Goal: Task Accomplishment & Management: Use online tool/utility

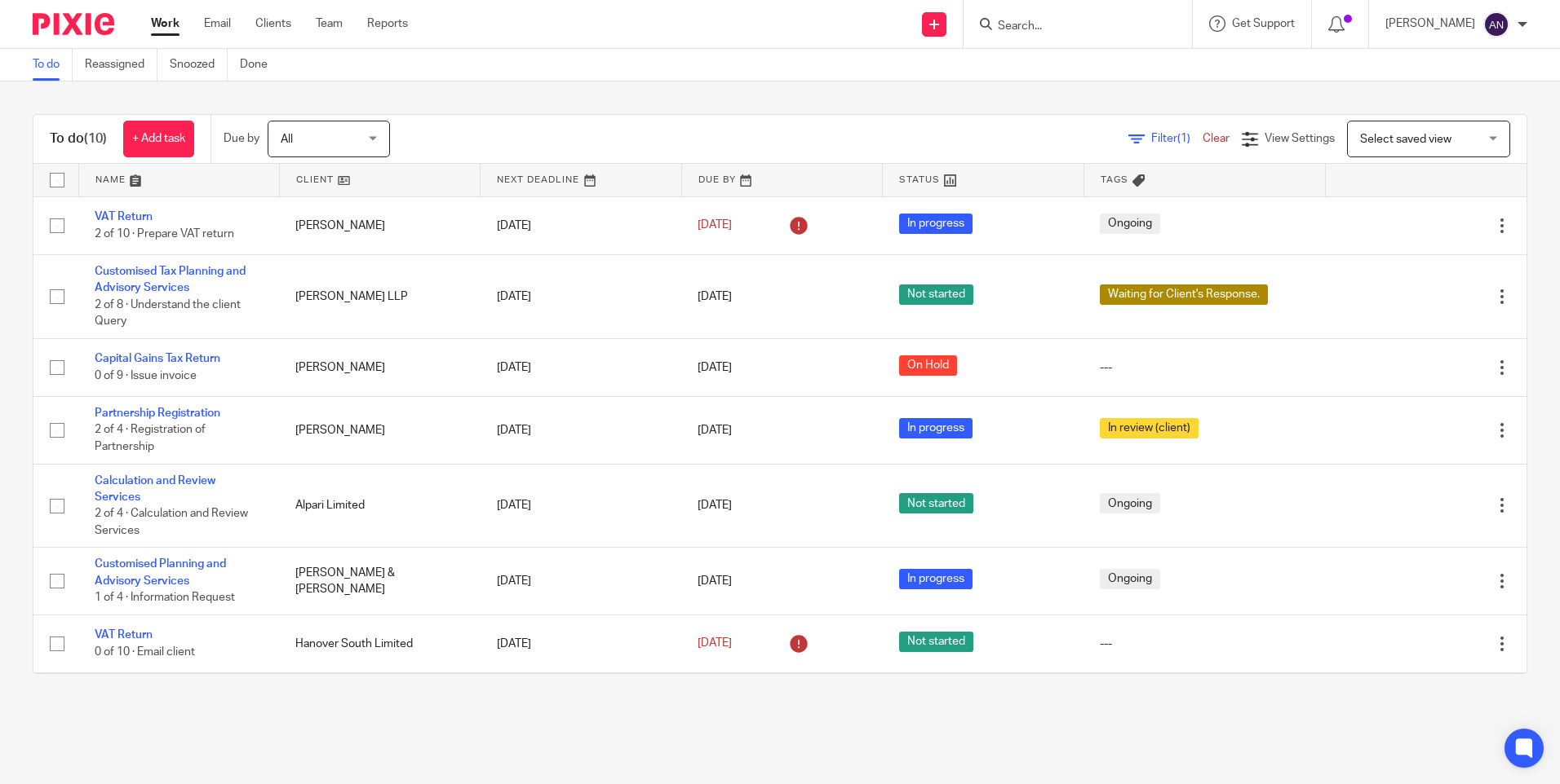
click at [1037, 25] on input "Search" at bounding box center [1069, 27] width 147 height 14
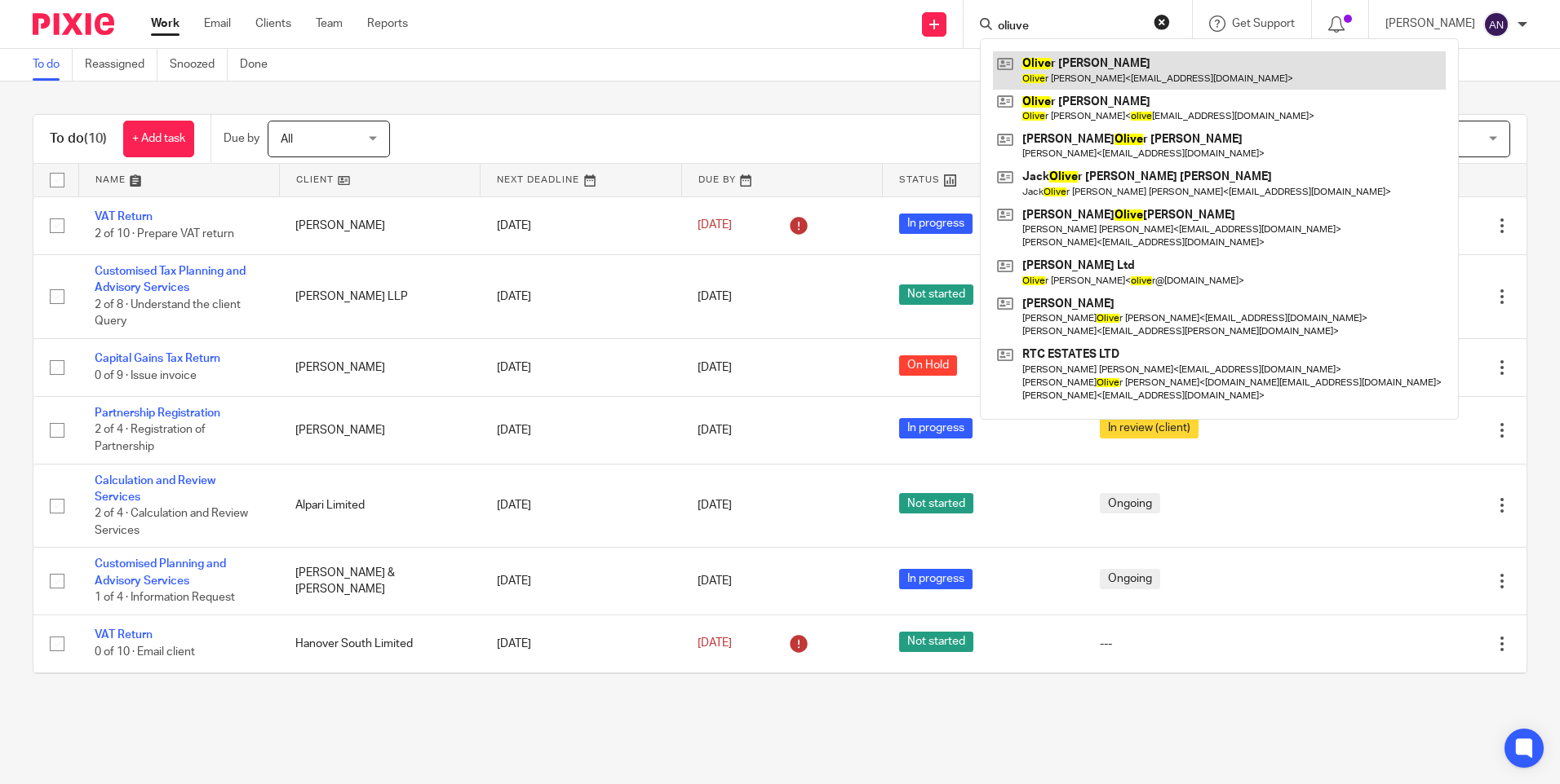
type input "oliuve"
click at [1099, 73] on link at bounding box center [1218, 70] width 452 height 37
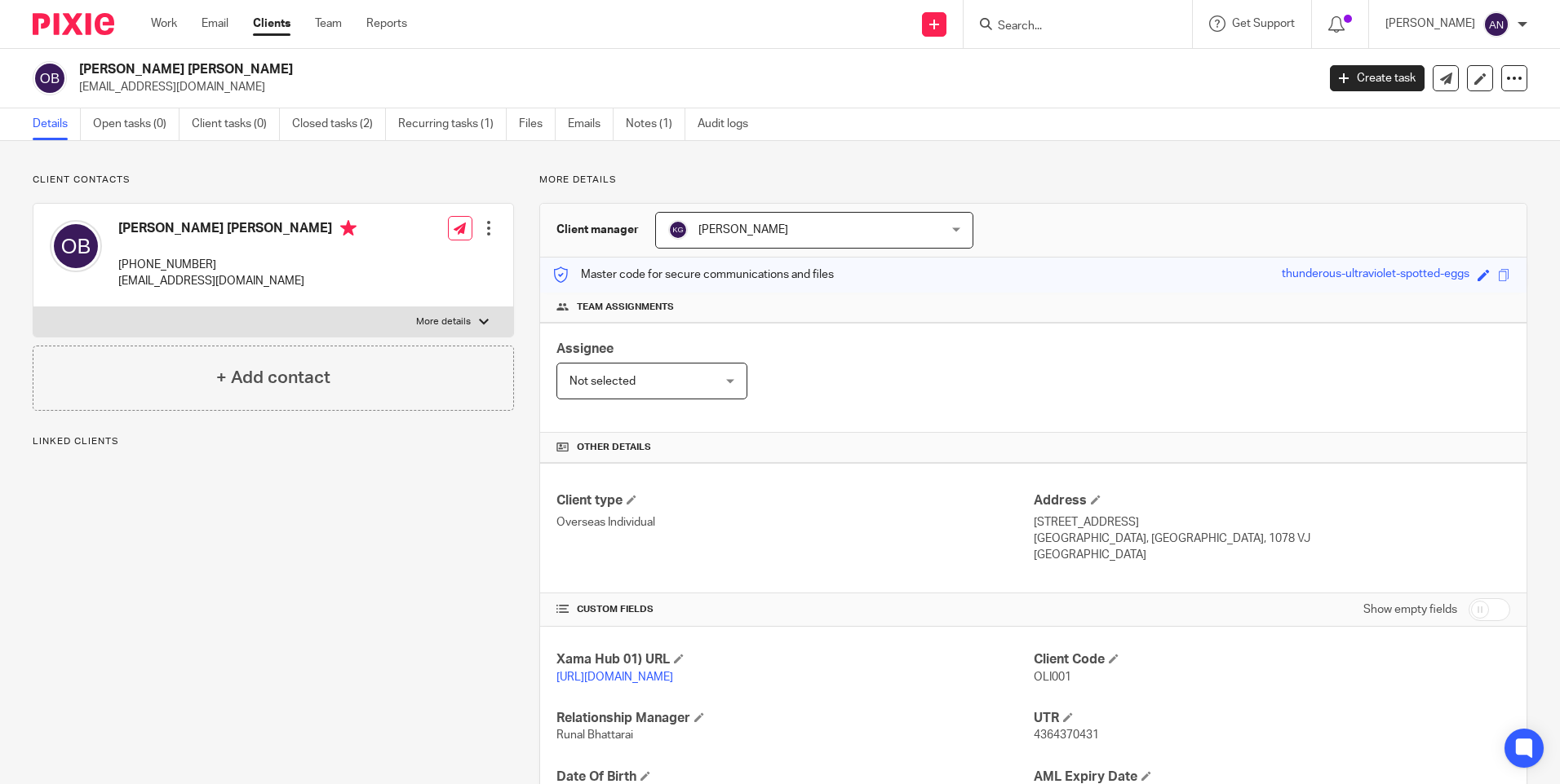
click at [1343, 373] on div "Assignee Not selected Not selected Not selected Aarshika Awale Aayush Niraula A…" at bounding box center [1033, 377] width 986 height 110
drag, startPoint x: 213, startPoint y: 265, endPoint x: 116, endPoint y: 260, distance: 97.1
click at [116, 260] on div "Oliver William Brennan +44 750 096 3348 owbrennan@hotmail.co.uk" at bounding box center [203, 255] width 307 height 87
copy p "+44 750 096 3348"
click at [313, 247] on div "Oliver William Brennan +44 750 096 3348 owbrennan@hotmail.co.uk Edit contact Cr…" at bounding box center [272, 256] width 479 height 103
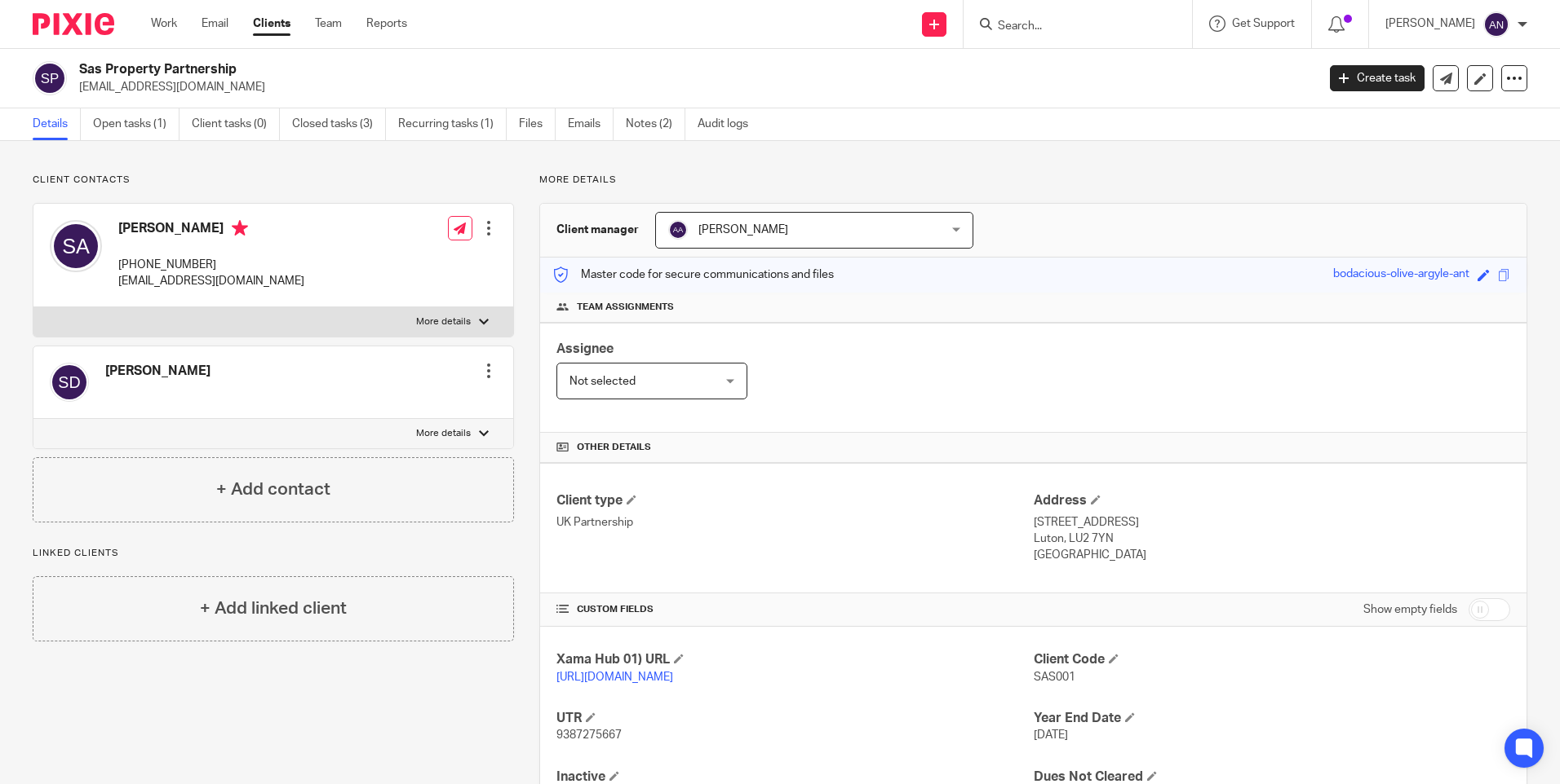
click at [1193, 175] on p "More details" at bounding box center [1033, 180] width 988 height 13
click at [1058, 24] on input "Search" at bounding box center [1069, 27] width 147 height 14
type input "l"
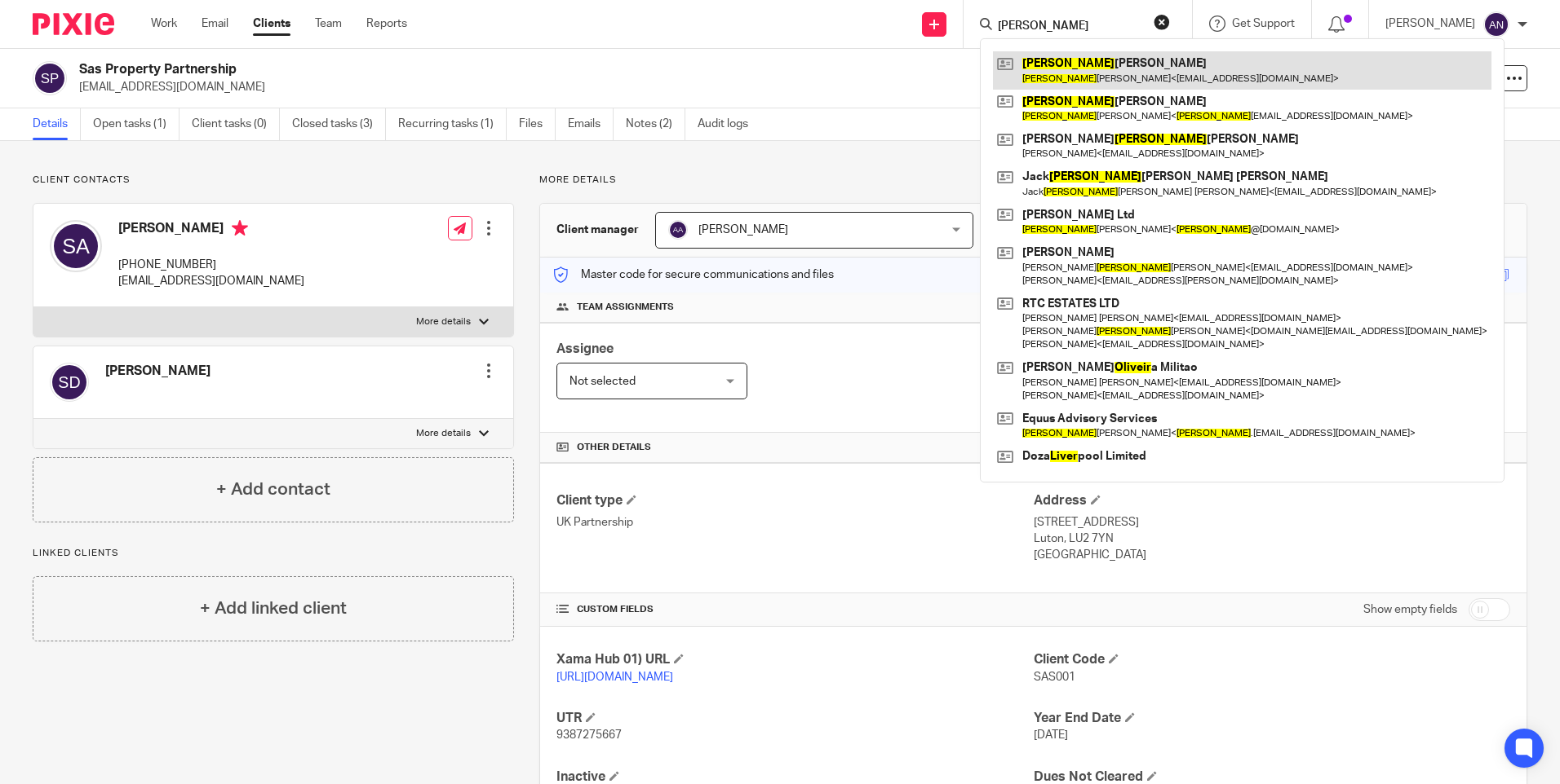
type input "oliver"
click at [1071, 70] on link at bounding box center [1241, 70] width 499 height 37
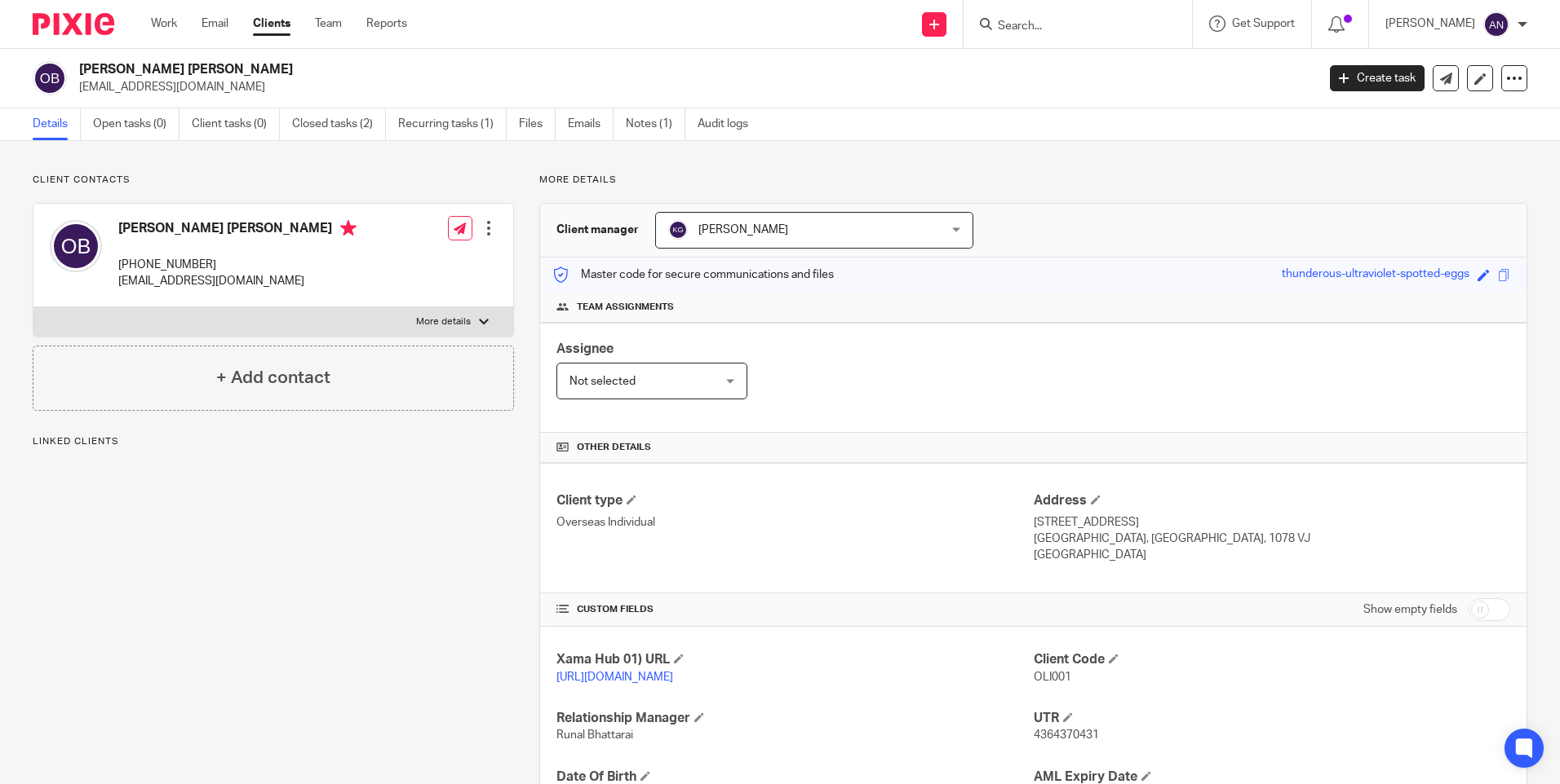
click at [1461, 183] on p "More details" at bounding box center [1033, 180] width 988 height 13
click at [1501, 89] on div at bounding box center [1514, 78] width 26 height 26
click at [1223, 173] on div "Client contacts Oliver William Brennan +44 750 096 3348 owbrennan@hotmail.co.uk…" at bounding box center [780, 530] width 1560 height 778
click at [1031, 391] on div "Assignee Not selected Not selected Not selected [PERSON_NAME] [PERSON_NAME] [PE…" at bounding box center [1033, 377] width 986 height 110
click at [1068, 24] on input "Search" at bounding box center [1069, 27] width 147 height 14
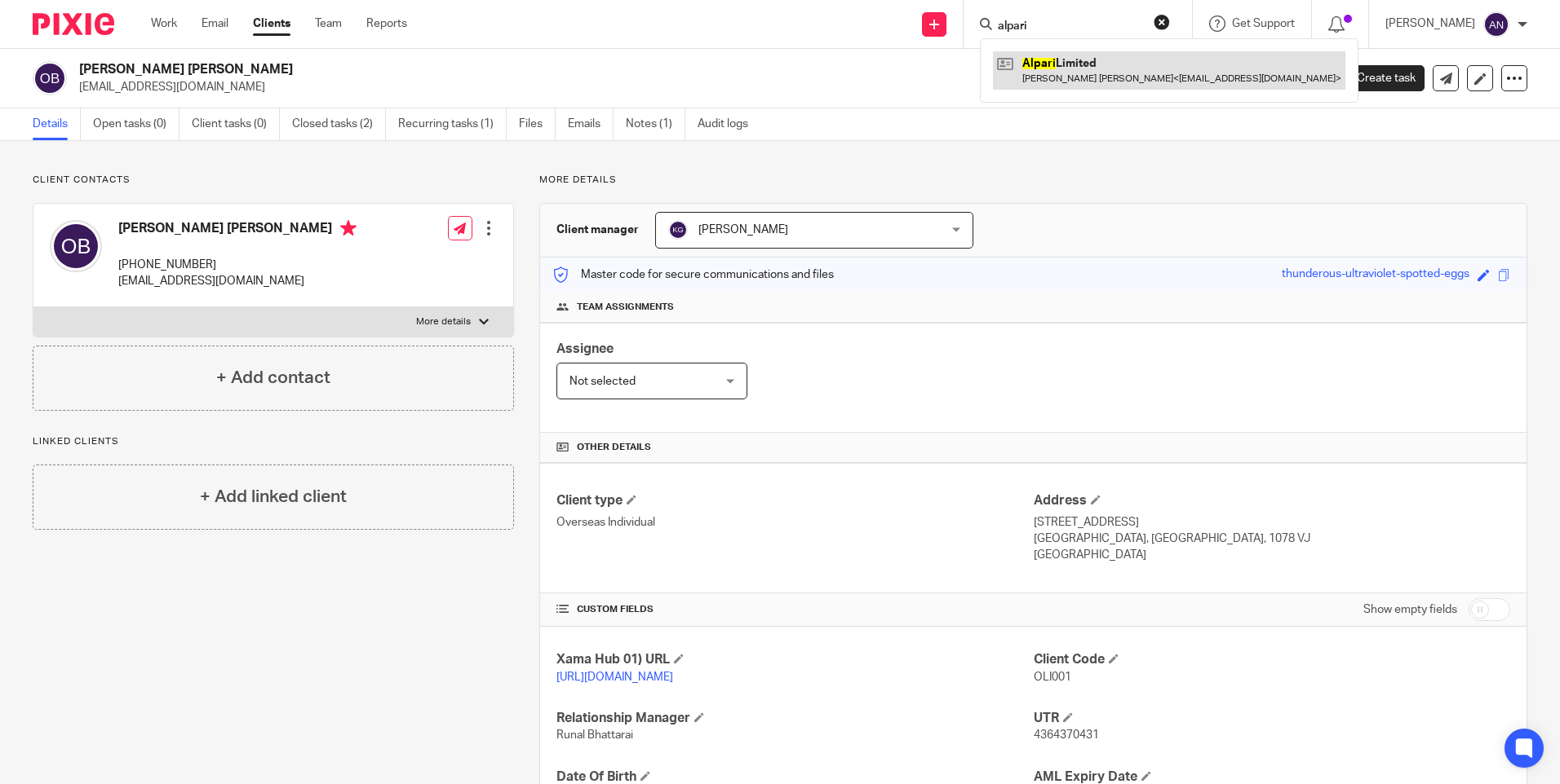
type input "alpari"
click at [1096, 62] on link at bounding box center [1168, 70] width 353 height 37
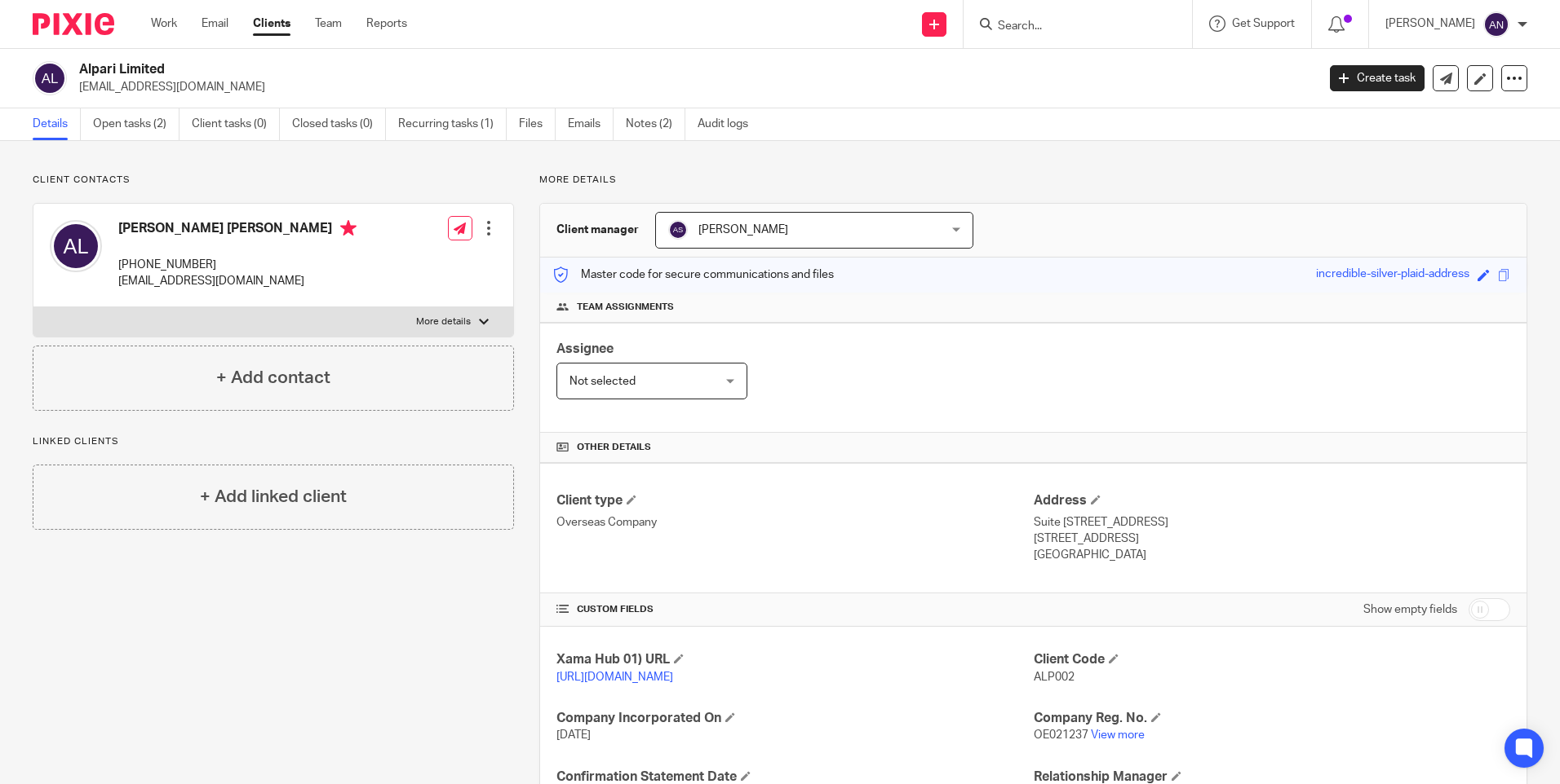
click at [1221, 177] on p "More details" at bounding box center [1033, 180] width 988 height 13
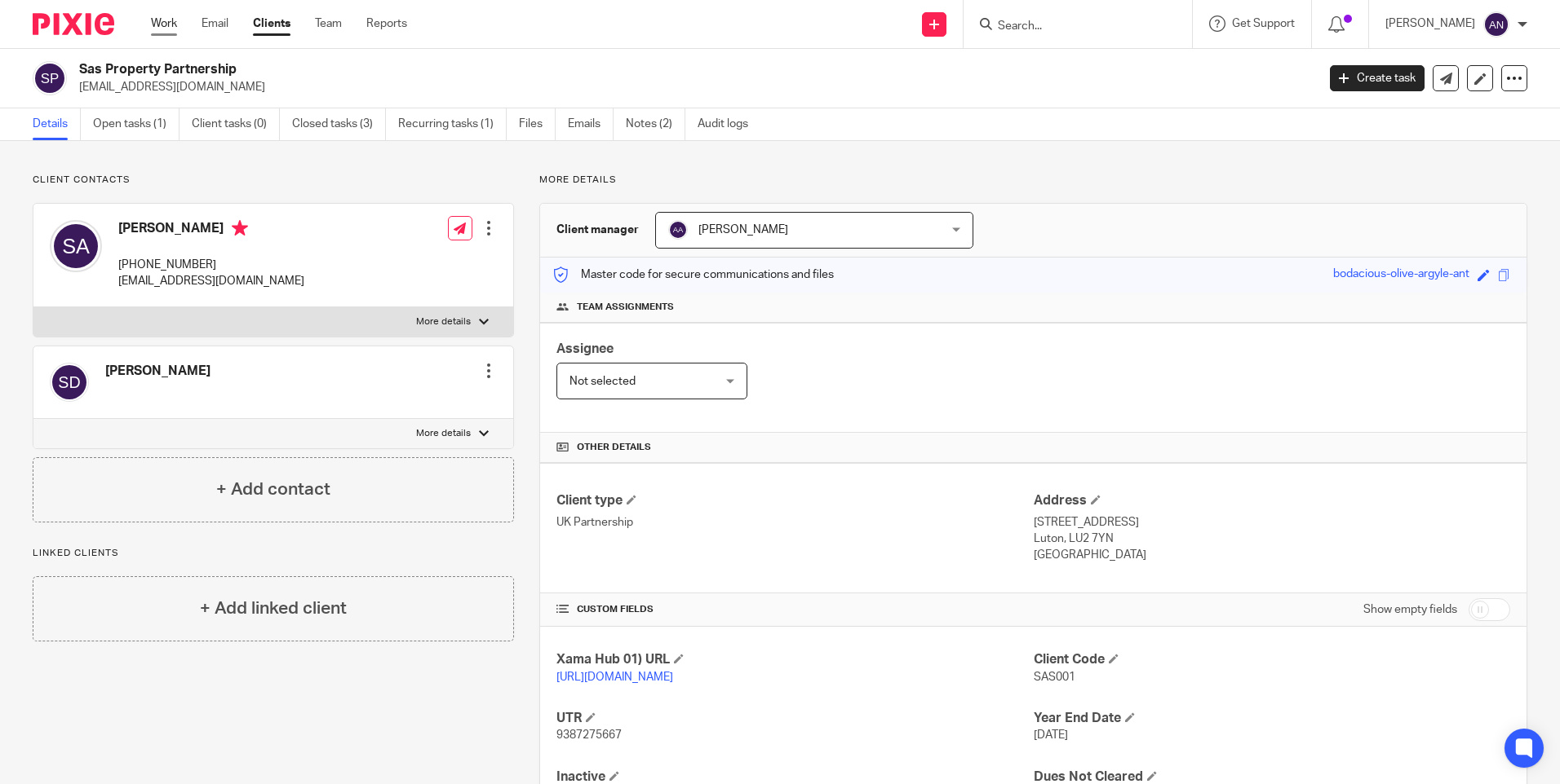
drag, startPoint x: 0, startPoint y: 0, endPoint x: 163, endPoint y: 17, distance: 163.9
click at [163, 17] on link "Work" at bounding box center [163, 23] width 26 height 16
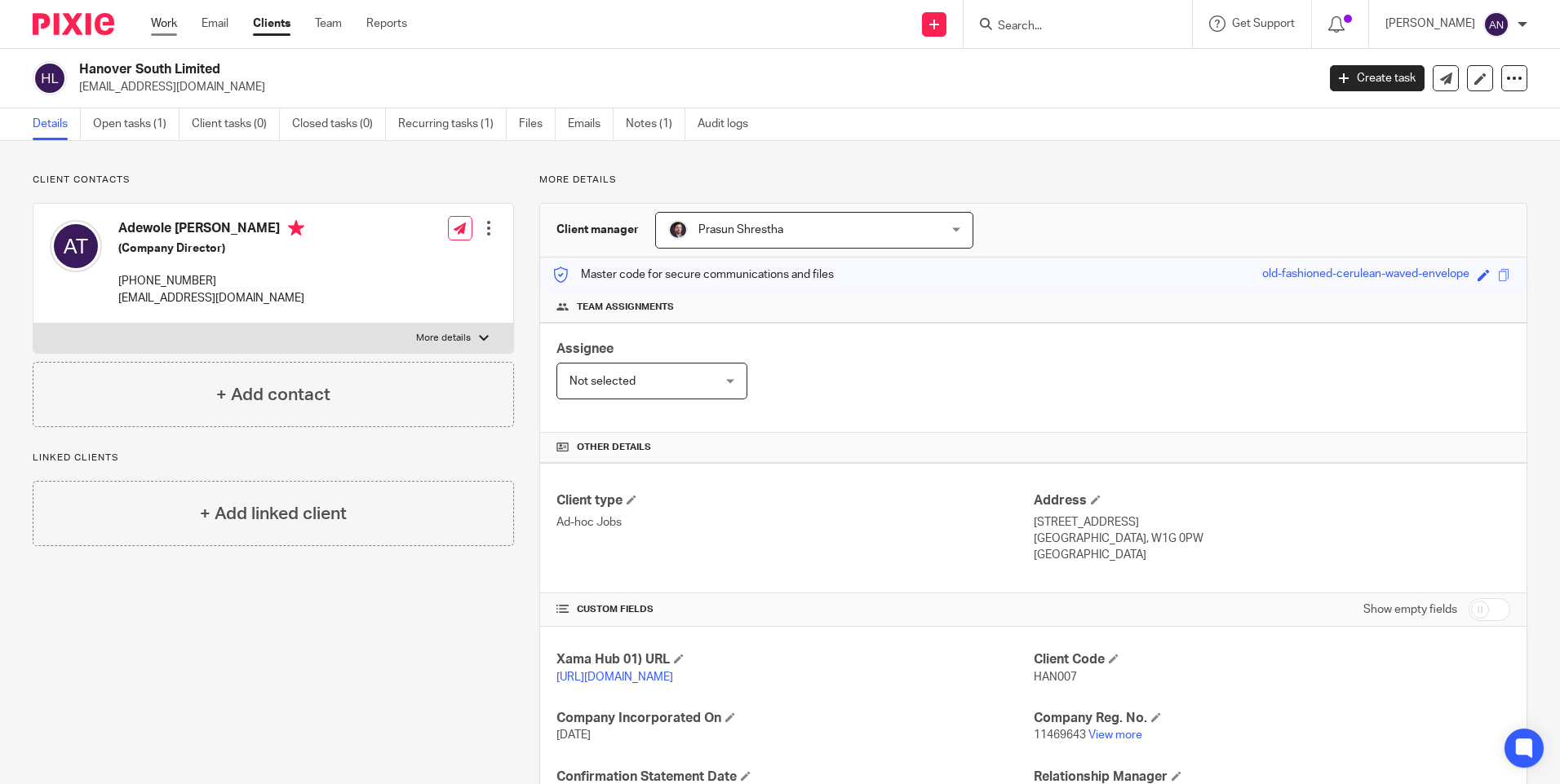
click at [152, 32] on link "Work" at bounding box center [163, 23] width 26 height 16
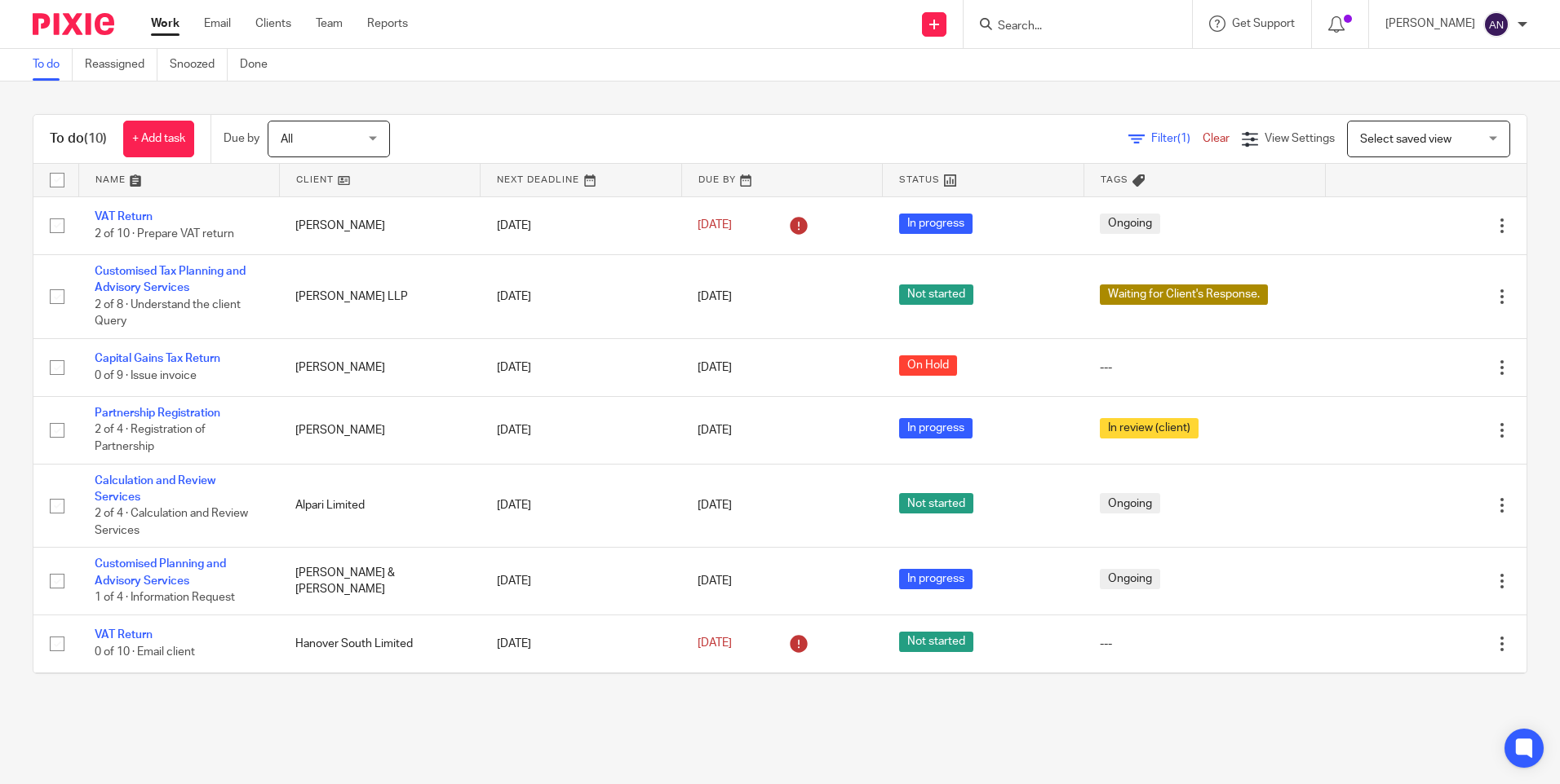
scroll to position [233, 0]
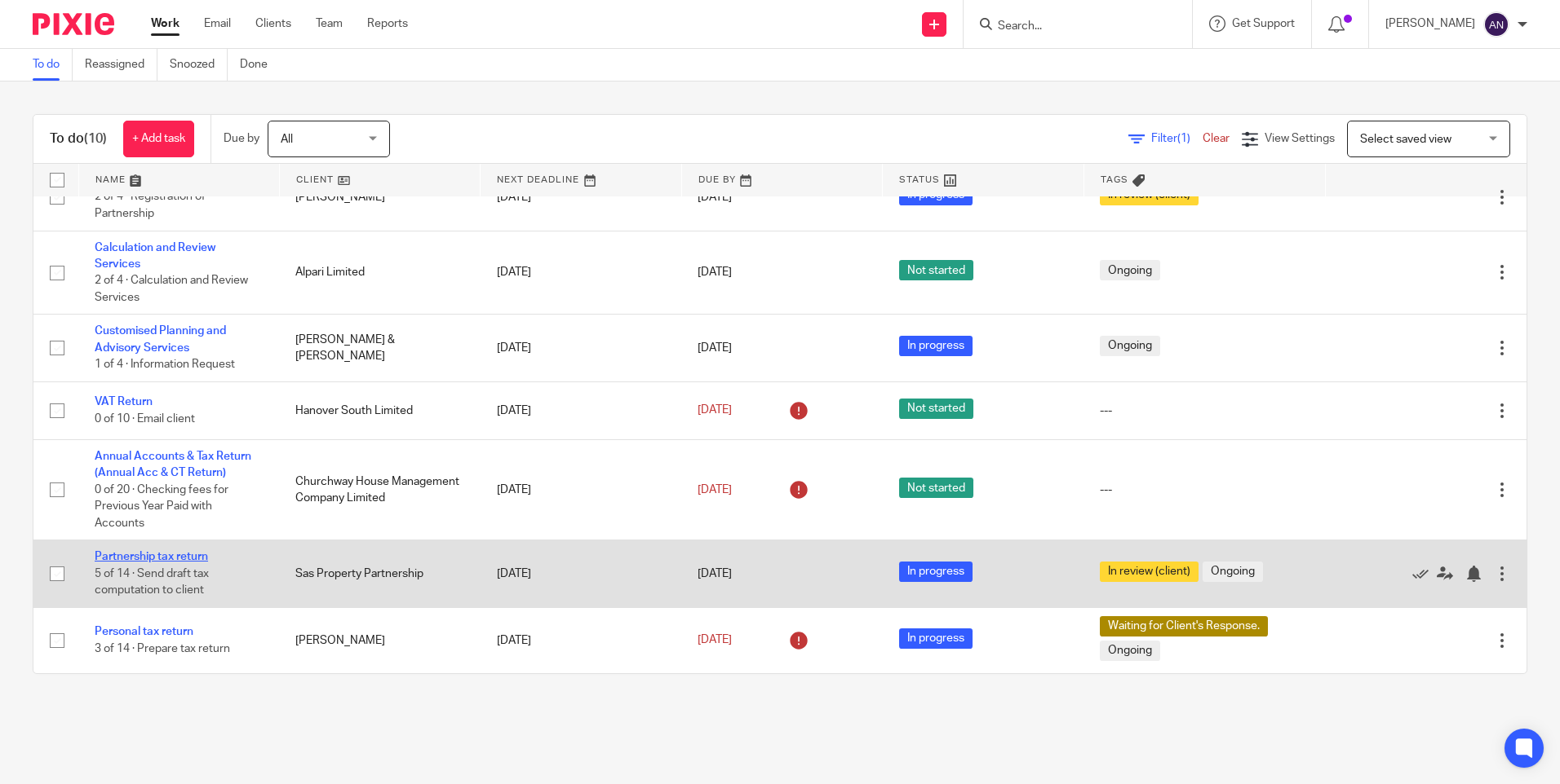
click at [162, 554] on link "Partnership tax return" at bounding box center [151, 557] width 113 height 12
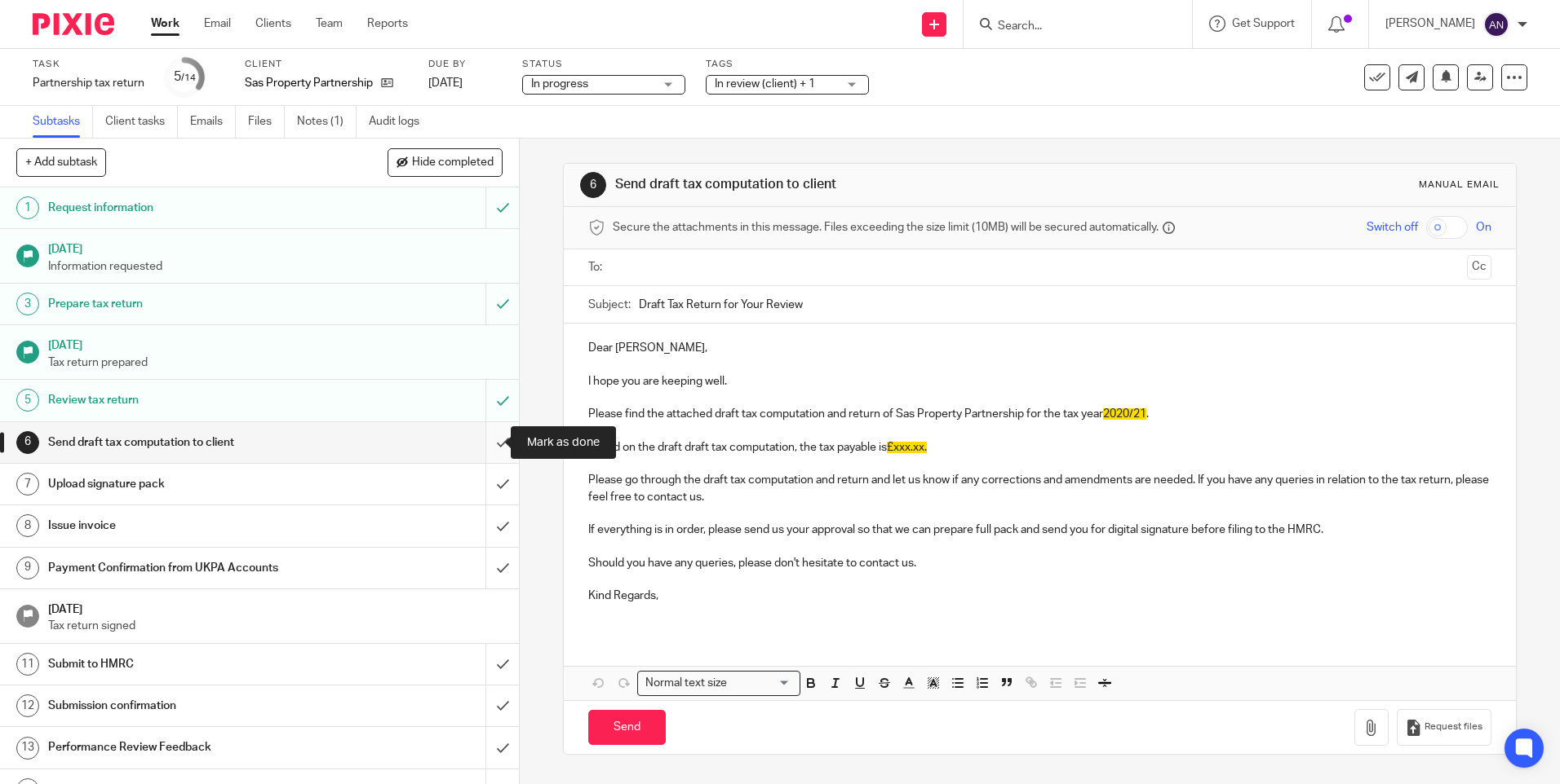
click at [494, 442] on input "submit" at bounding box center [259, 443] width 519 height 41
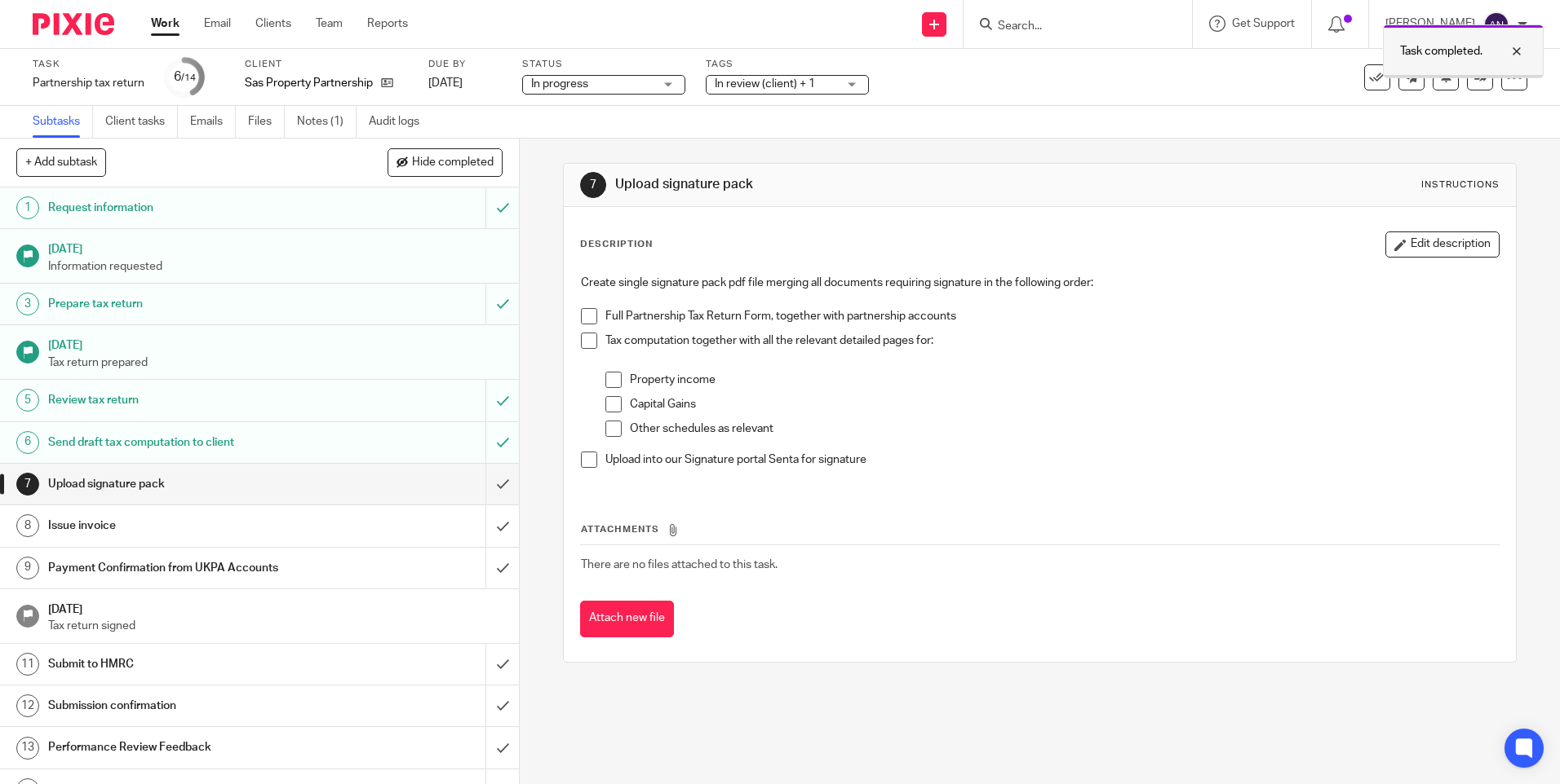
click at [1521, 46] on div at bounding box center [1504, 52] width 44 height 20
click at [1476, 79] on link at bounding box center [1480, 77] width 26 height 26
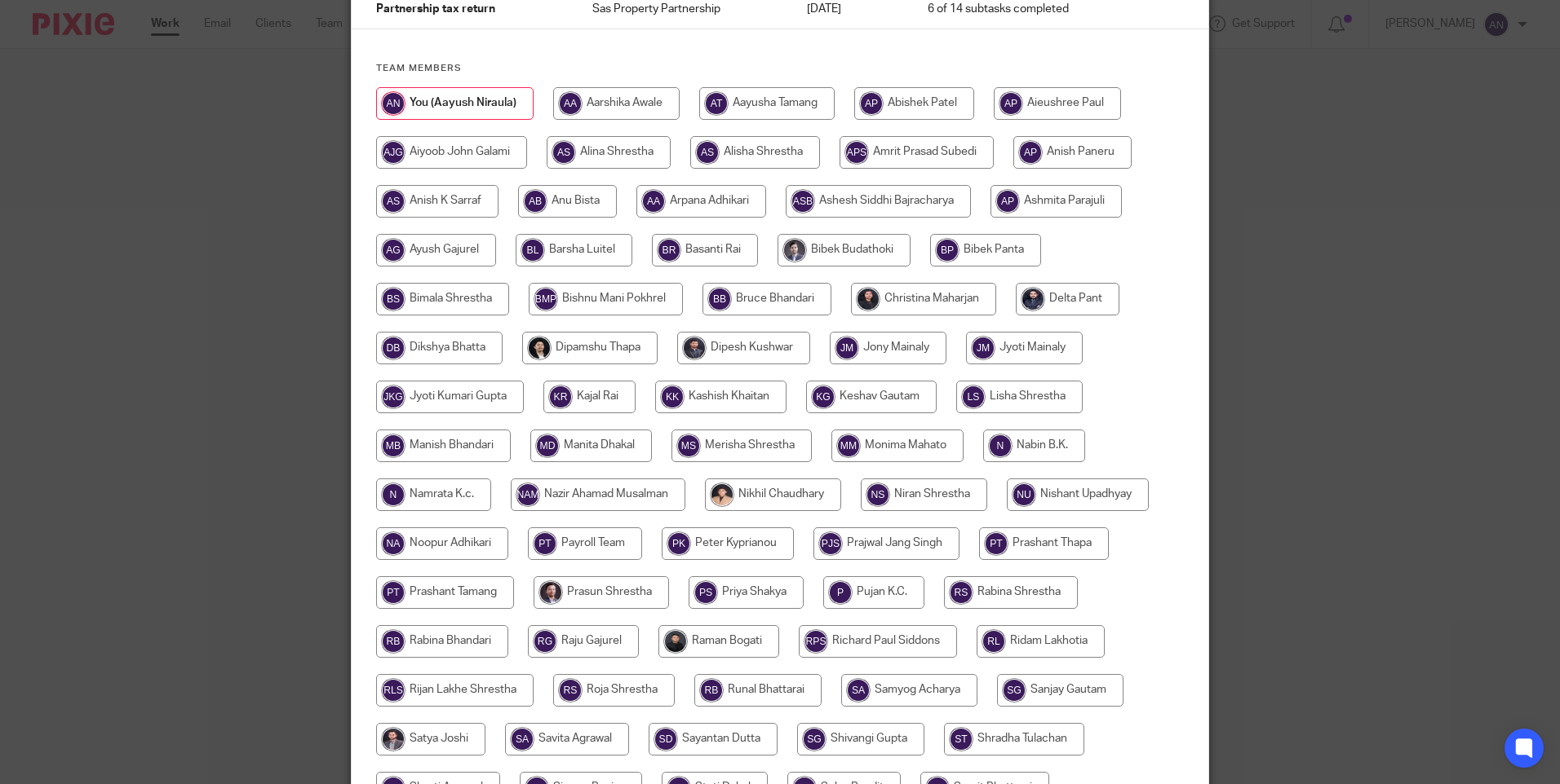
scroll to position [478, 0]
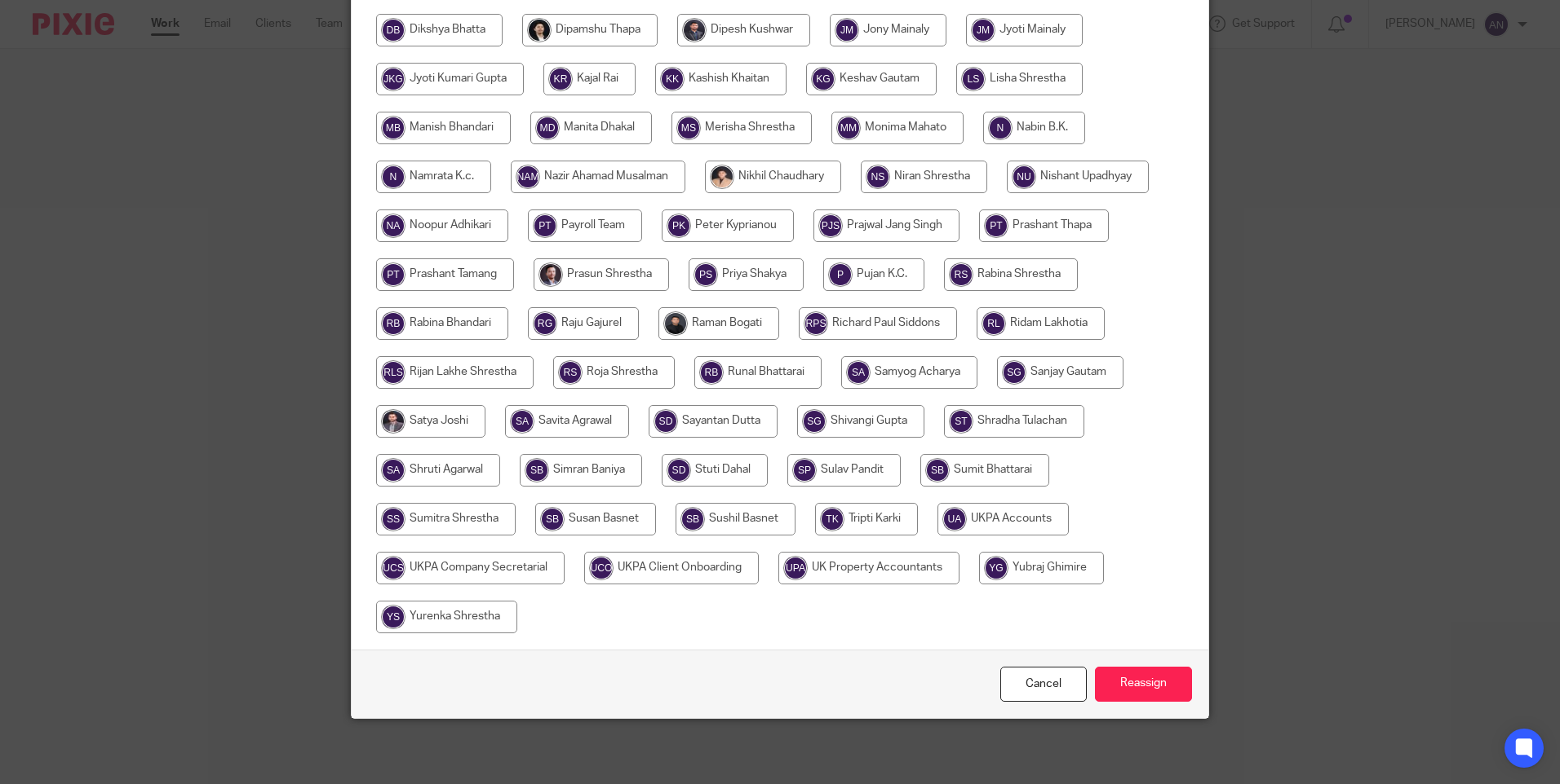
click at [1027, 513] on input "radio" at bounding box center [1002, 519] width 131 height 33
radio input "true"
click at [1106, 681] on input "Reassign" at bounding box center [1143, 684] width 97 height 35
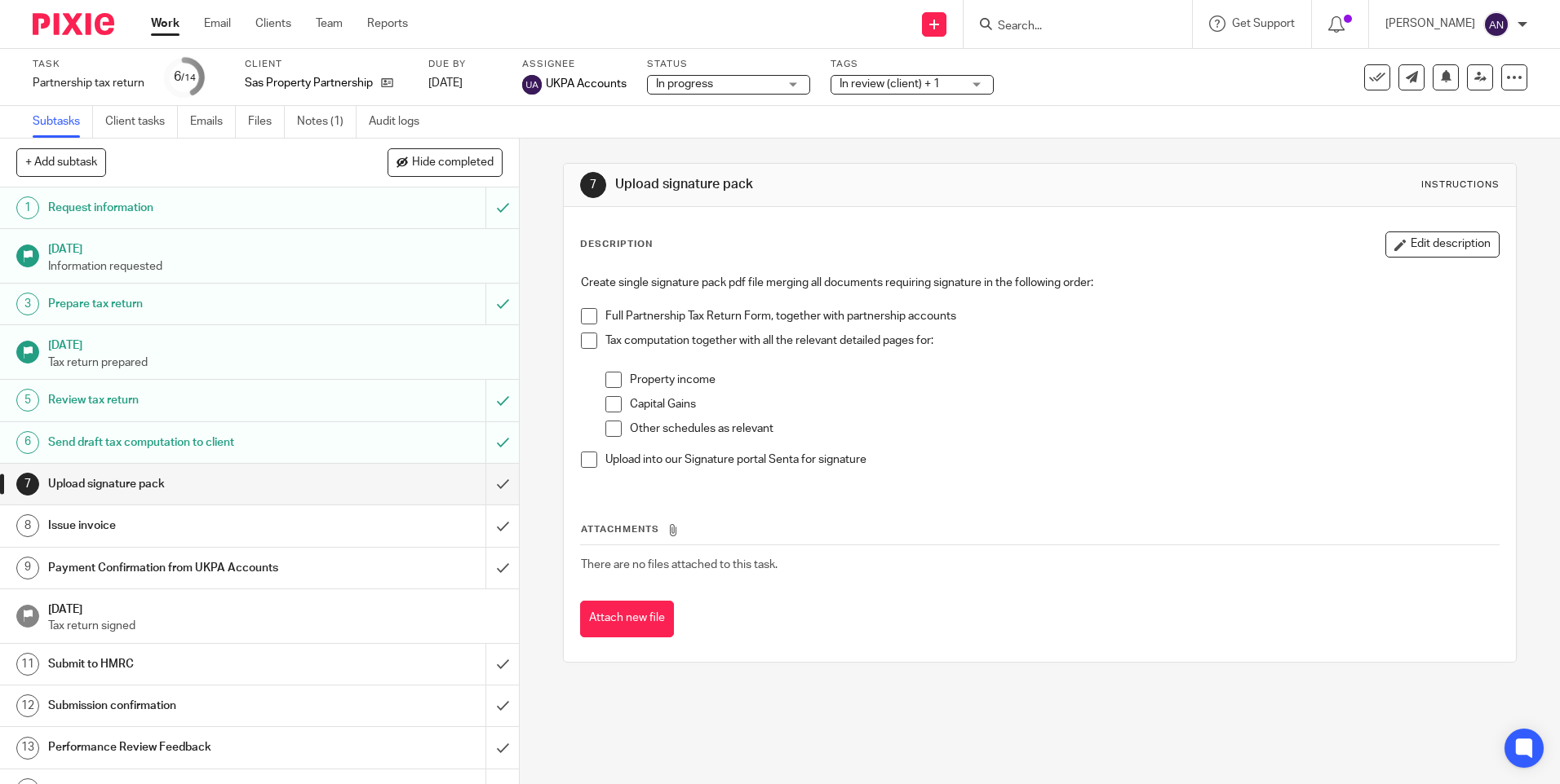
click at [1194, 519] on div "Attachments There are no files attached to this task. Attach new file" at bounding box center [1039, 563] width 918 height 148
